Goal: Transaction & Acquisition: Book appointment/travel/reservation

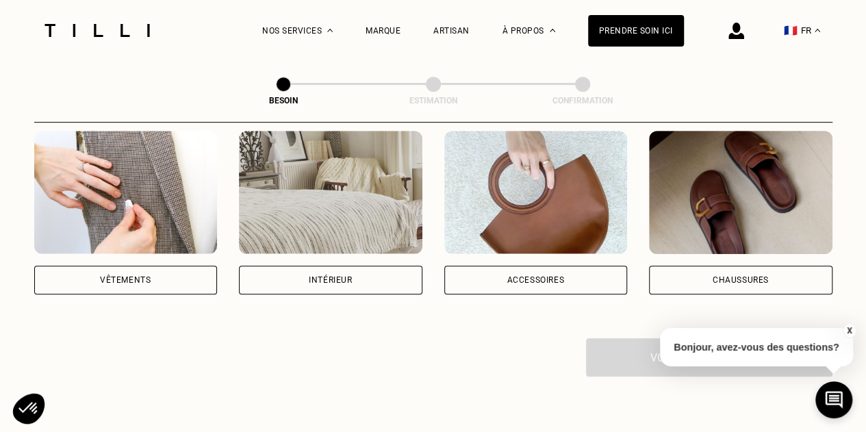
scroll to position [205, 0]
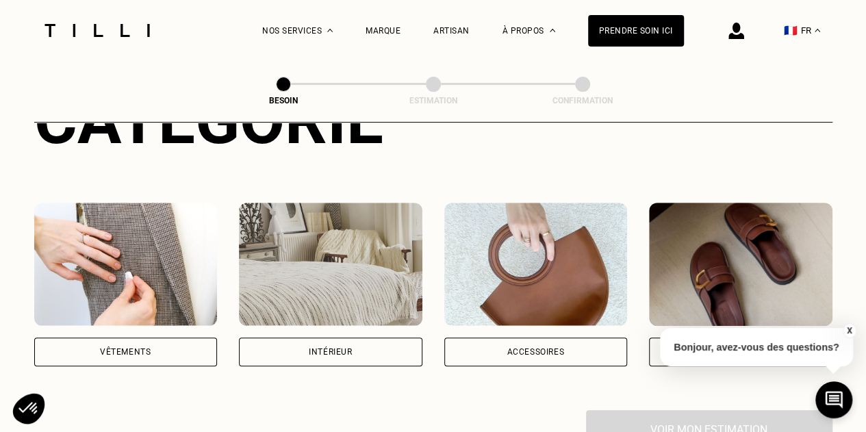
click at [339, 348] on div "Intérieur" at bounding box center [330, 352] width 43 height 8
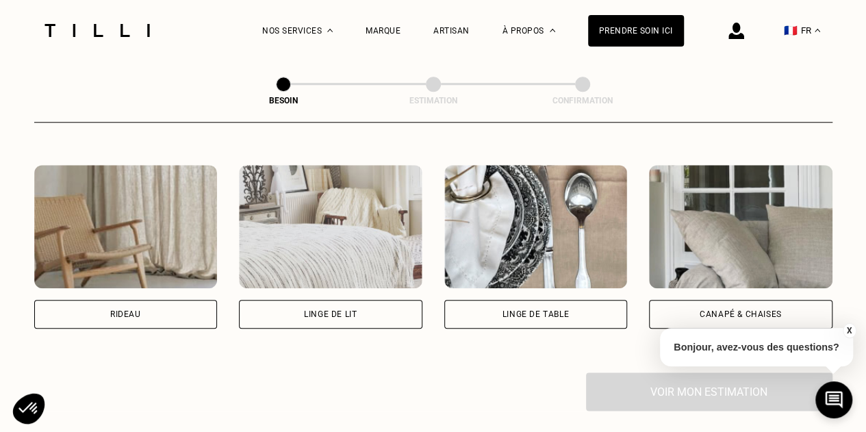
scroll to position [584, 0]
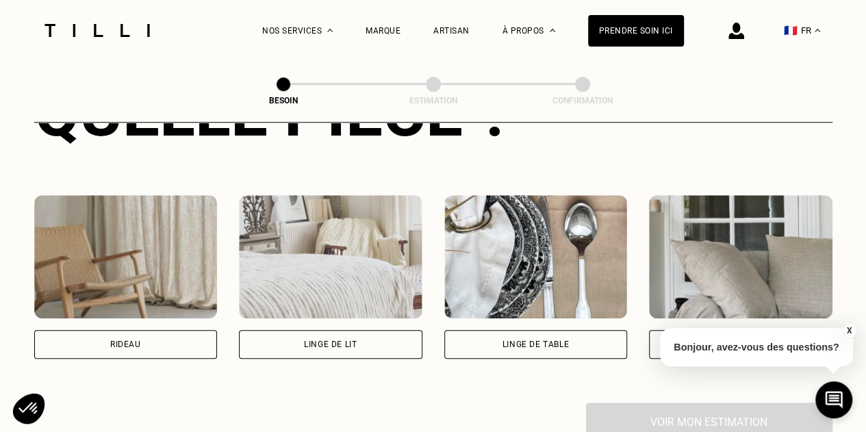
click at [349, 340] on div "Linge de lit" at bounding box center [330, 344] width 53 height 8
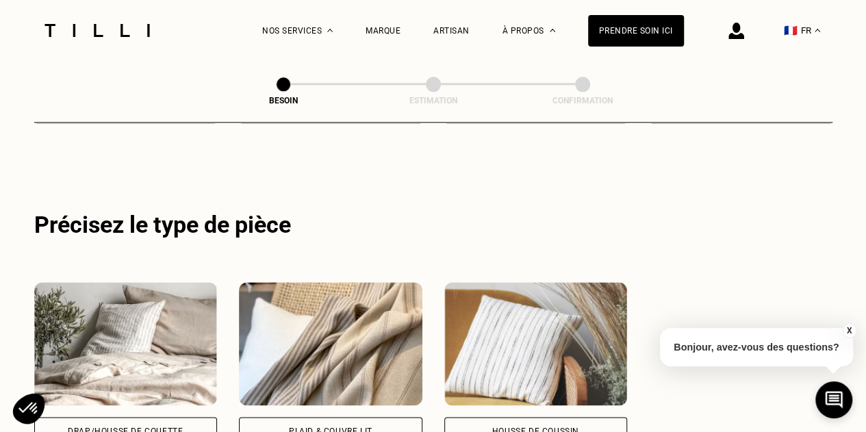
scroll to position [820, 0]
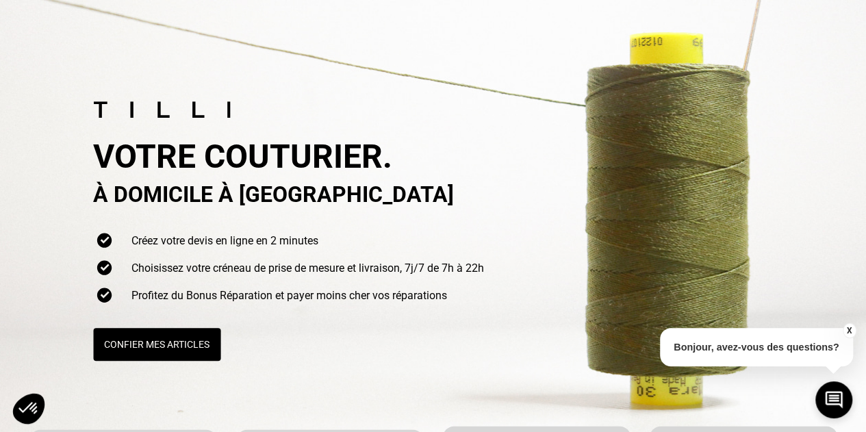
click at [187, 337] on button "Confier mes articles" at bounding box center [156, 344] width 127 height 33
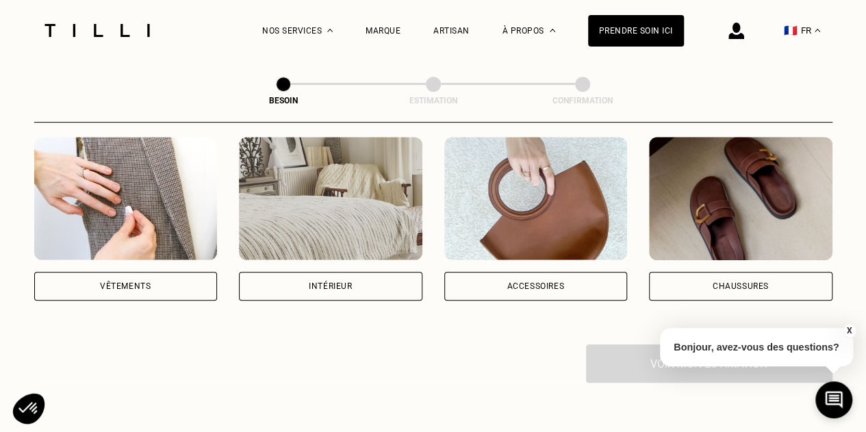
scroll to position [274, 0]
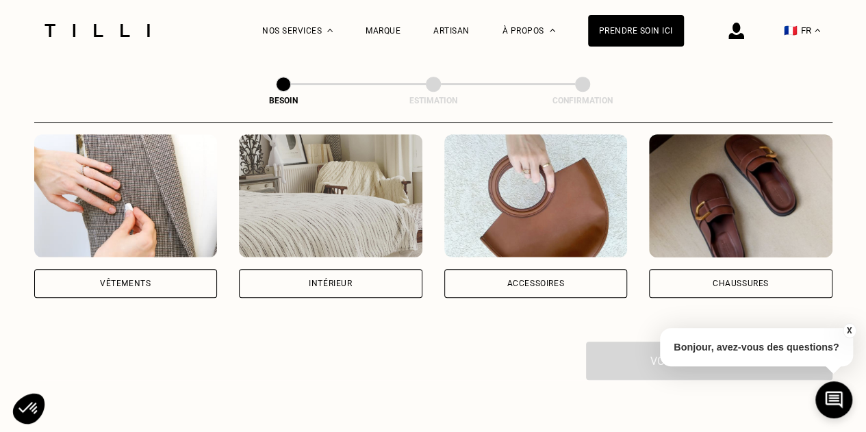
click at [310, 279] on div "Intérieur" at bounding box center [330, 283] width 43 height 8
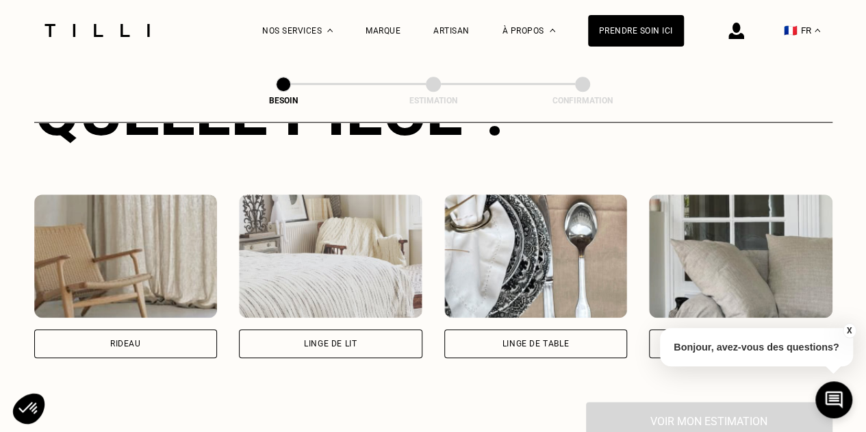
scroll to position [623, 0]
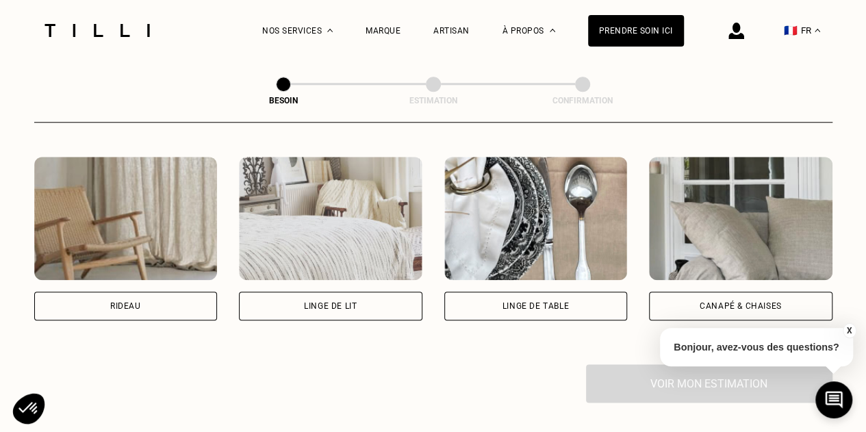
click at [168, 292] on div "Rideau" at bounding box center [125, 306] width 183 height 29
select select "FR"
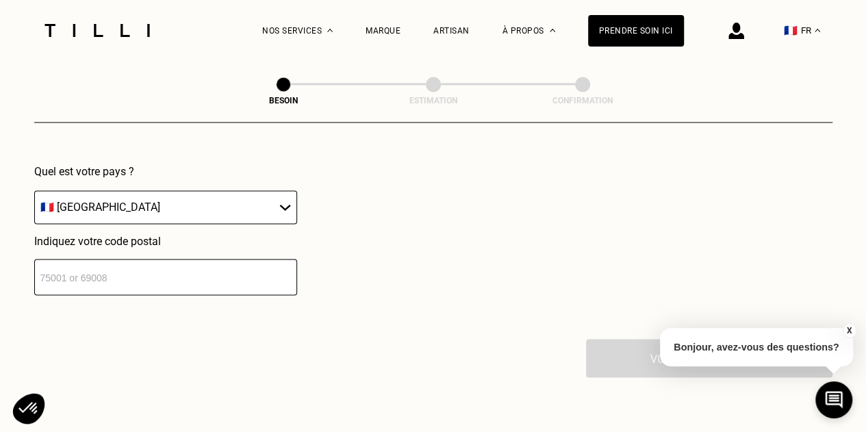
scroll to position [918, 0]
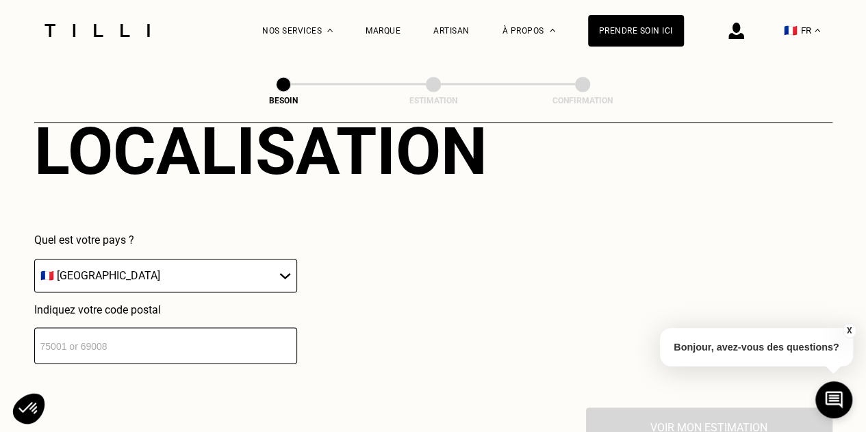
click at [171, 332] on input "number" at bounding box center [165, 345] width 263 height 36
click at [484, 284] on div "Quel est votre pays ? 🇩🇪 [GEOGRAPHIC_DATA] 🇦🇹 [GEOGRAPHIC_DATA] 🇧🇪 [GEOGRAPHIC_…" at bounding box center [260, 298] width 453 height 130
click at [217, 343] on input "number" at bounding box center [165, 345] width 263 height 36
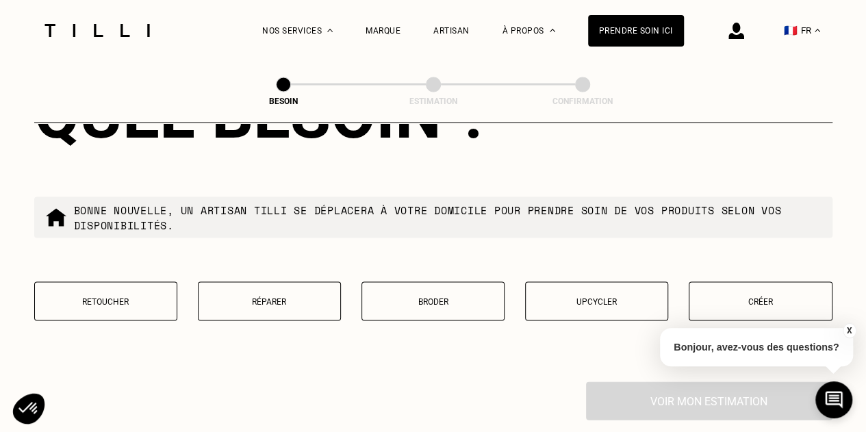
scroll to position [1297, 0]
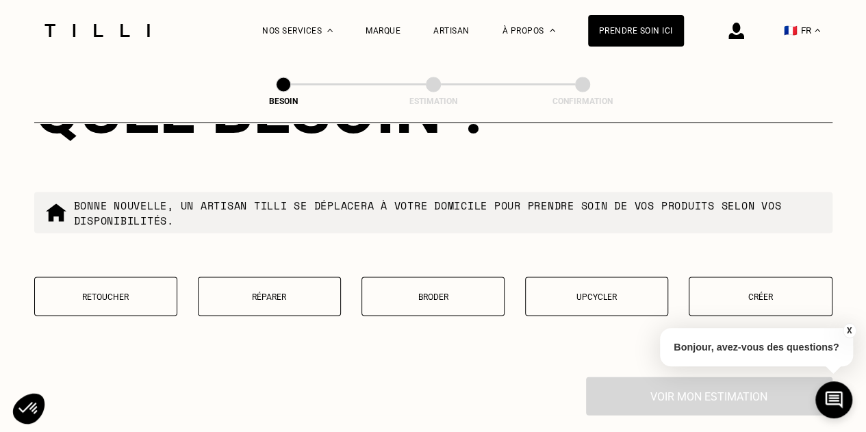
type input "33110"
click at [118, 281] on button "Retoucher" at bounding box center [105, 295] width 143 height 39
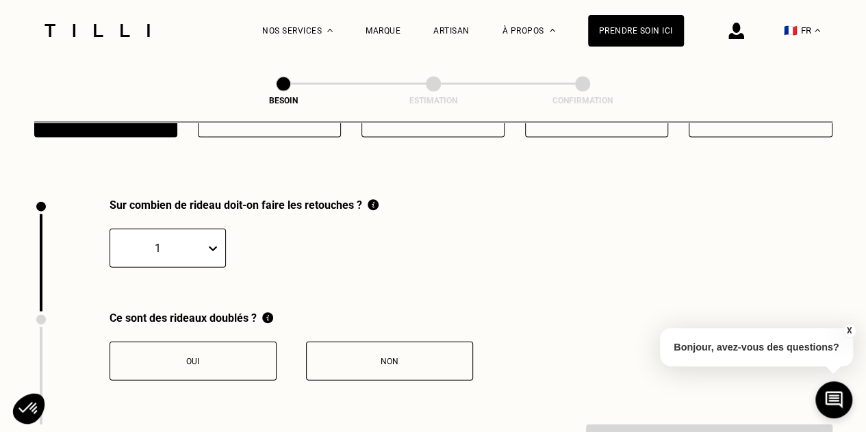
scroll to position [1475, 0]
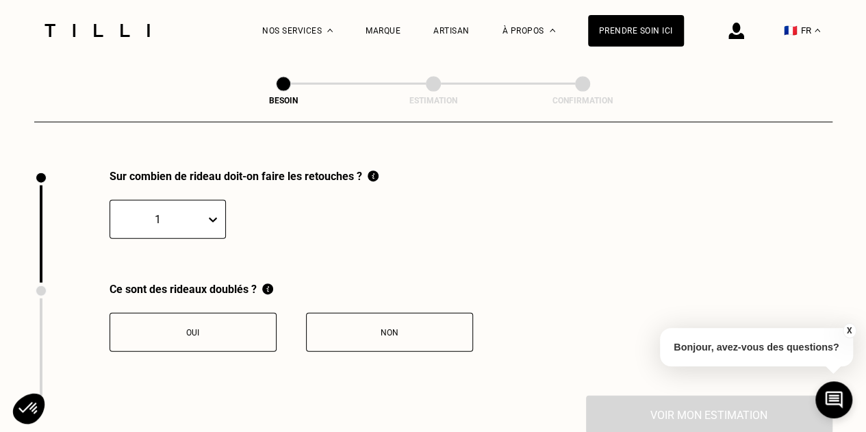
click at [198, 239] on div "1" at bounding box center [167, 219] width 116 height 39
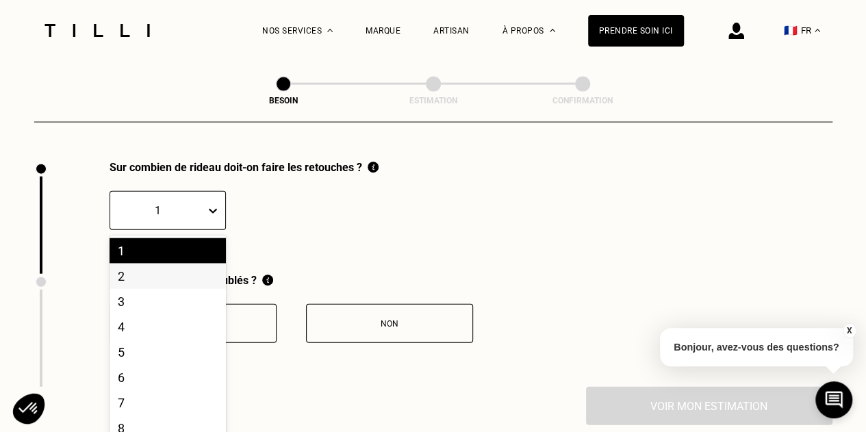
scroll to position [1518, 0]
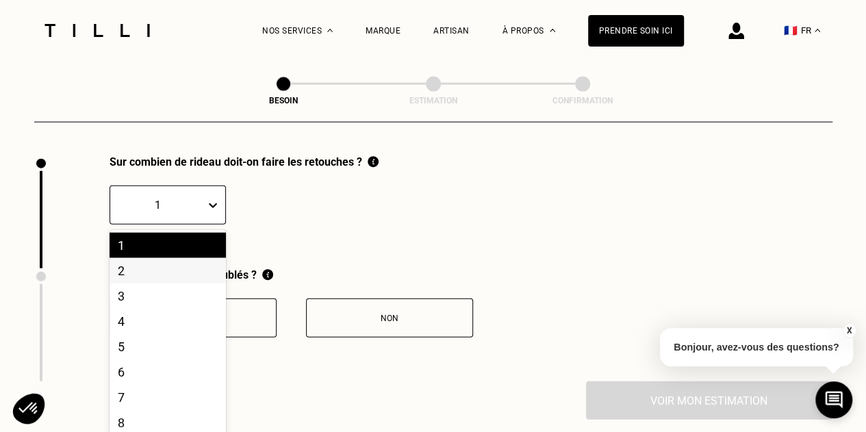
click at [155, 271] on div "2" at bounding box center [167, 270] width 116 height 25
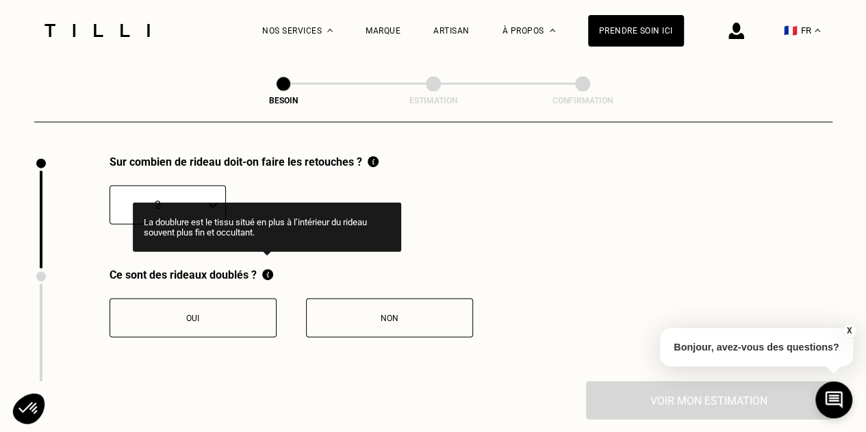
click at [268, 269] on img at bounding box center [267, 274] width 11 height 13
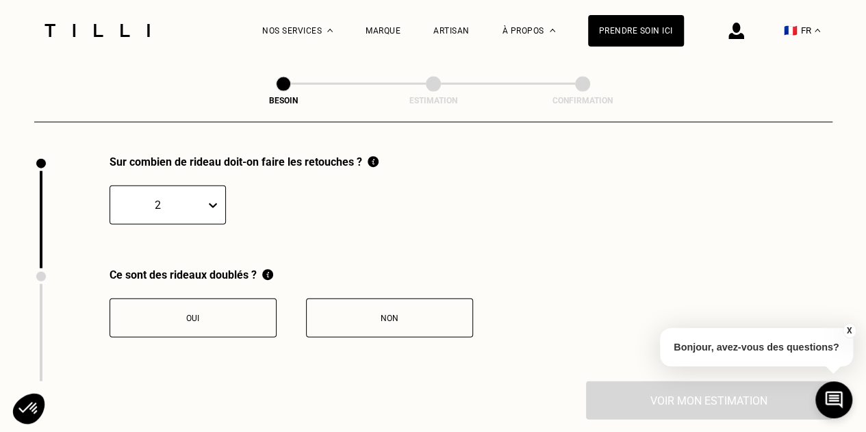
click at [259, 313] on div "Oui" at bounding box center [193, 318] width 152 height 10
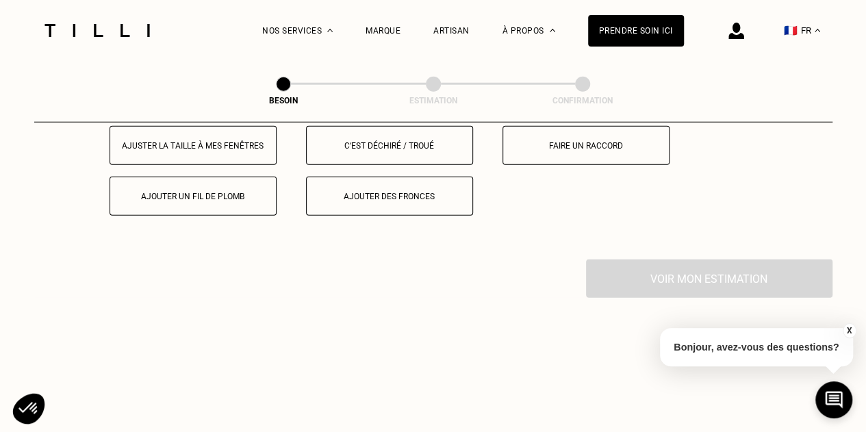
scroll to position [1738, 0]
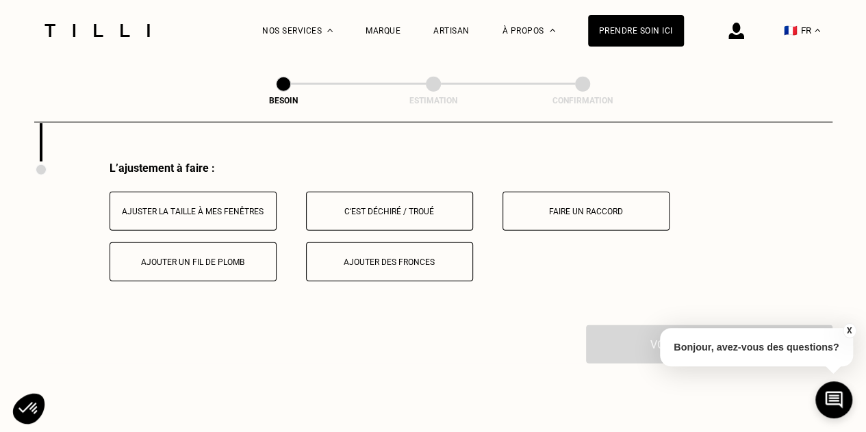
click at [213, 207] on div "Ajuster la taille à mes fenêtres" at bounding box center [193, 212] width 152 height 10
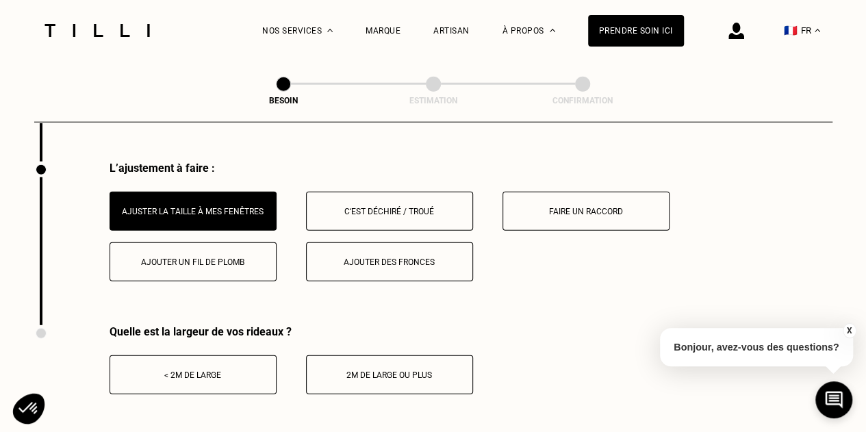
click at [359, 370] on div "2m de large ou plus" at bounding box center [389, 375] width 152 height 10
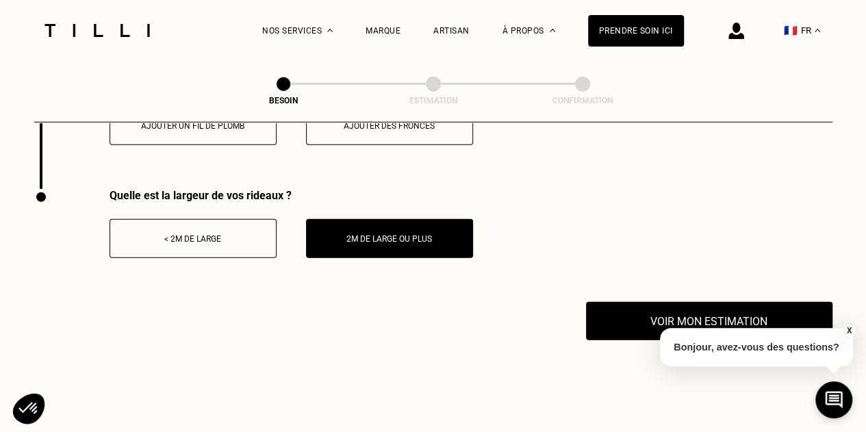
scroll to position [1875, 0]
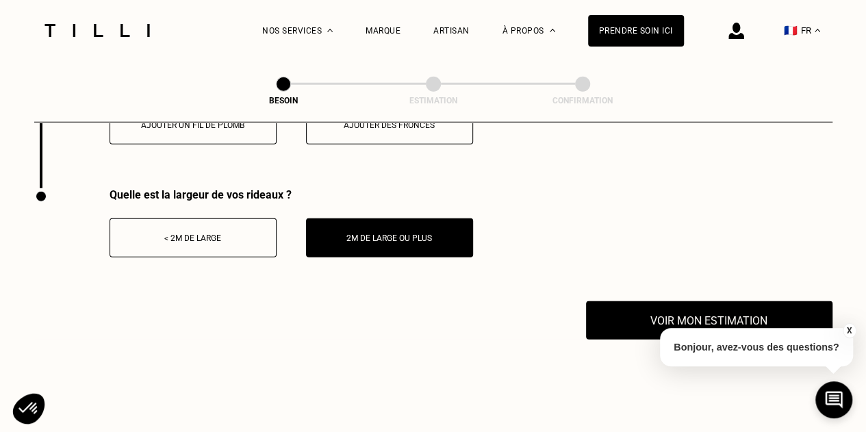
click at [673, 303] on button "Voir mon estimation" at bounding box center [709, 320] width 246 height 38
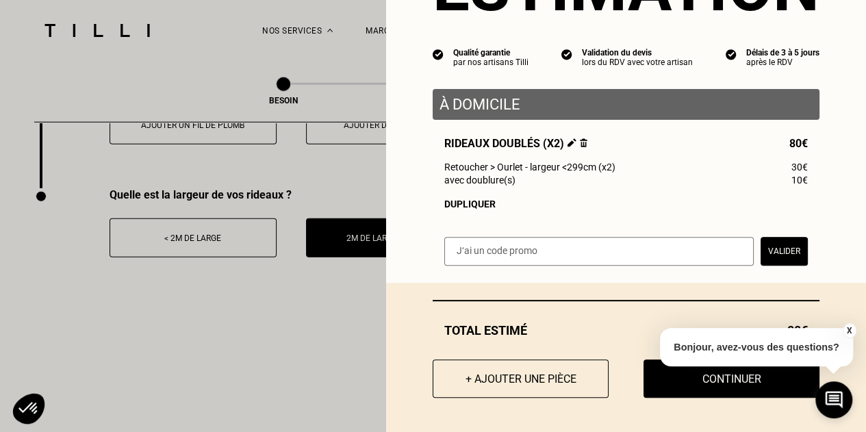
scroll to position [31, 0]
